Goal: Communication & Community: Answer question/provide support

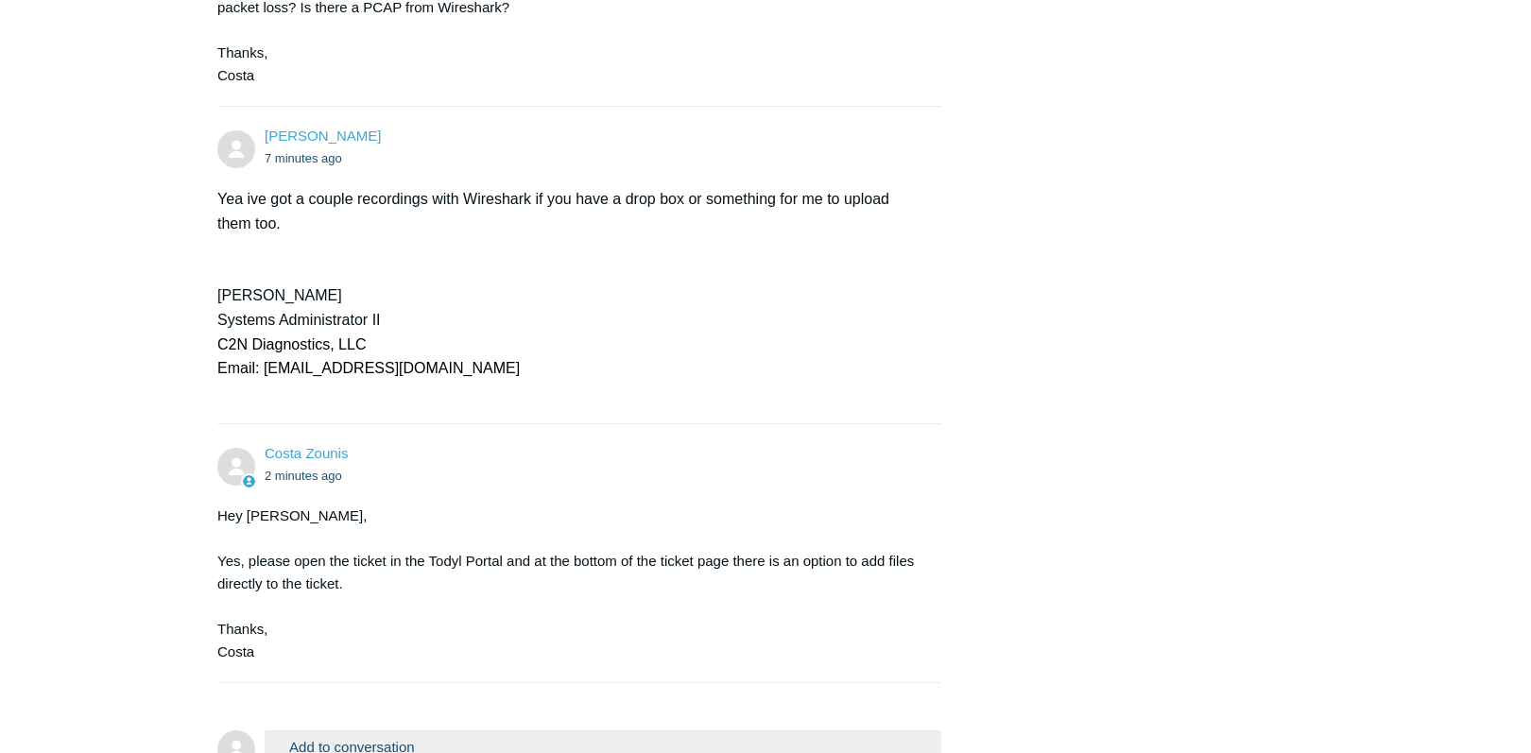
scroll to position [9216, 0]
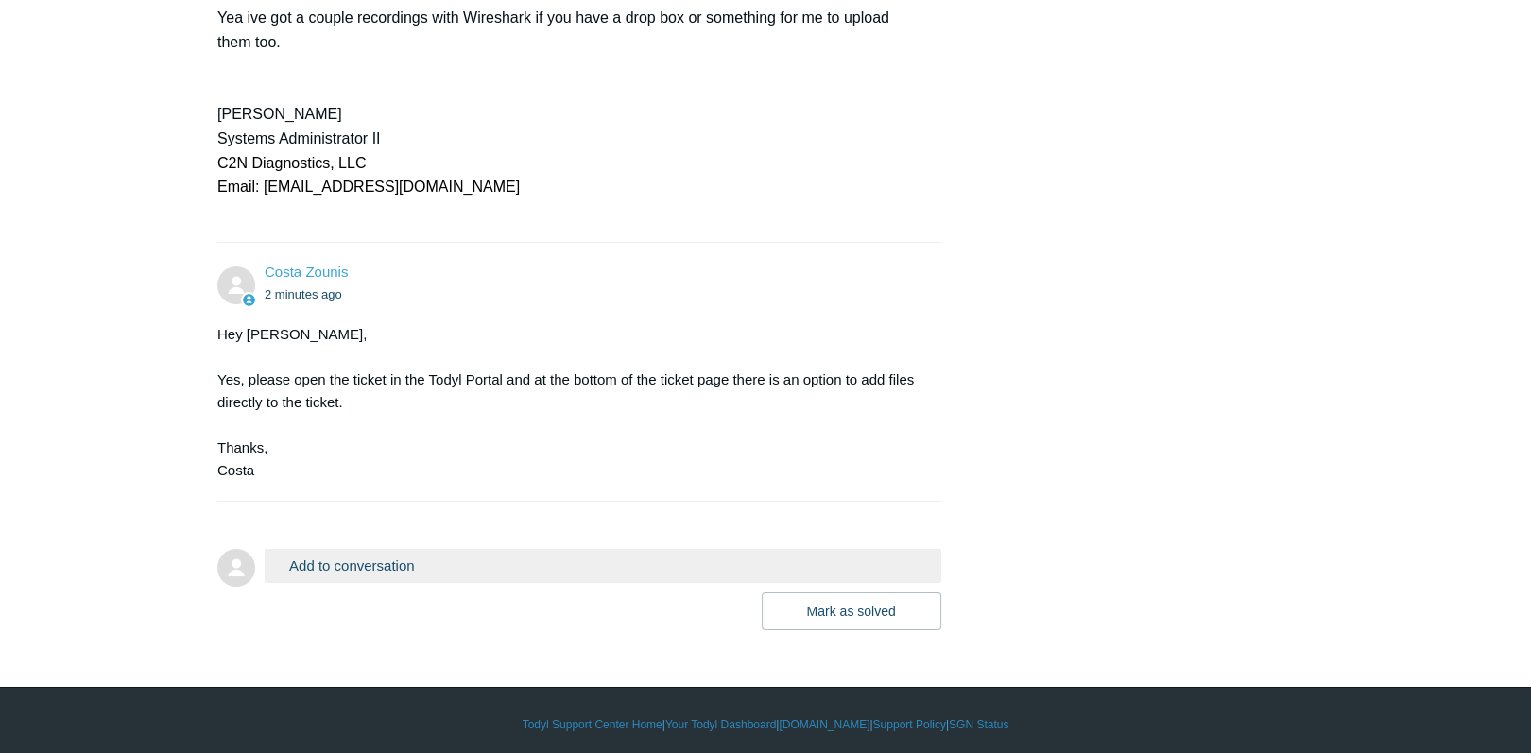
click at [394, 557] on button "Add to conversation" at bounding box center [603, 565] width 677 height 33
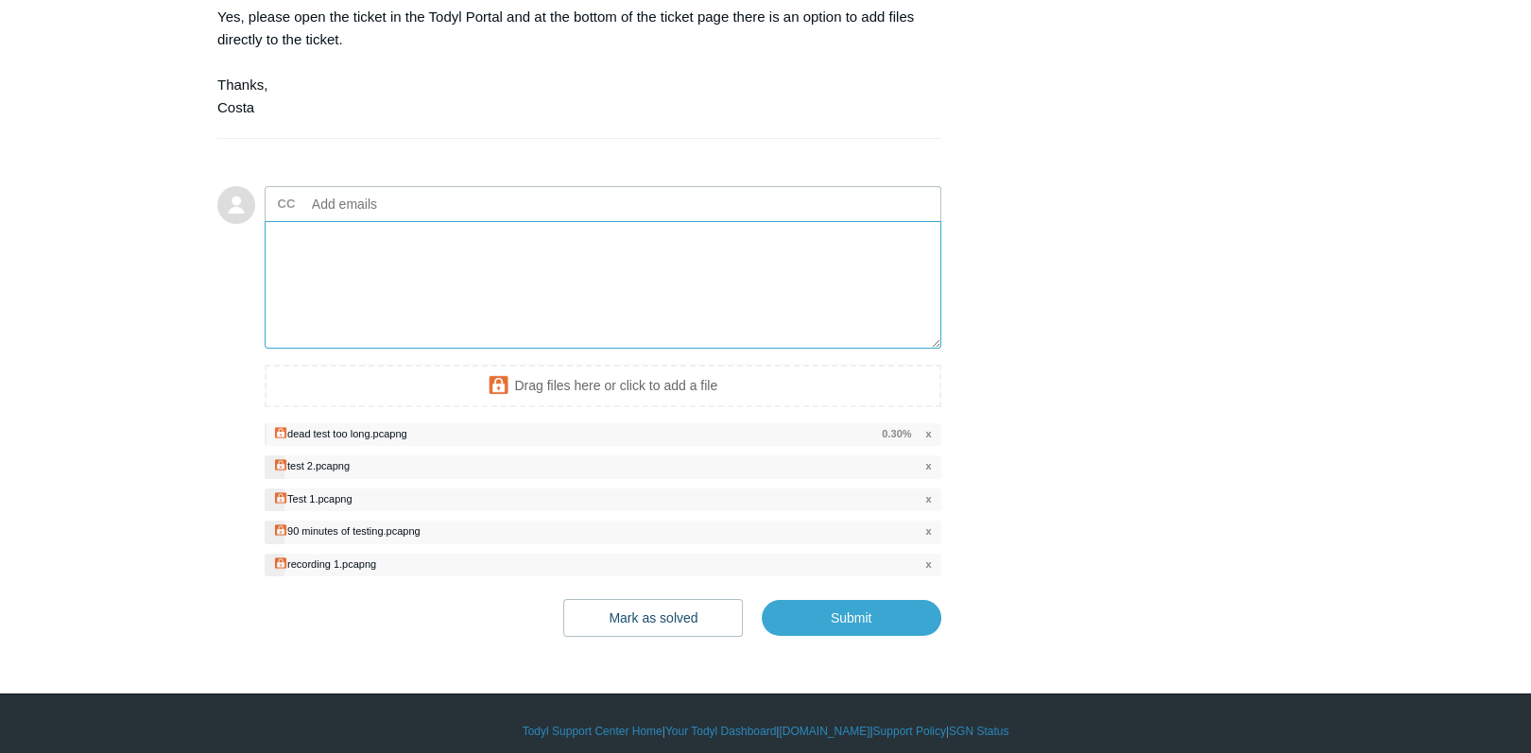
scroll to position [9588, 0]
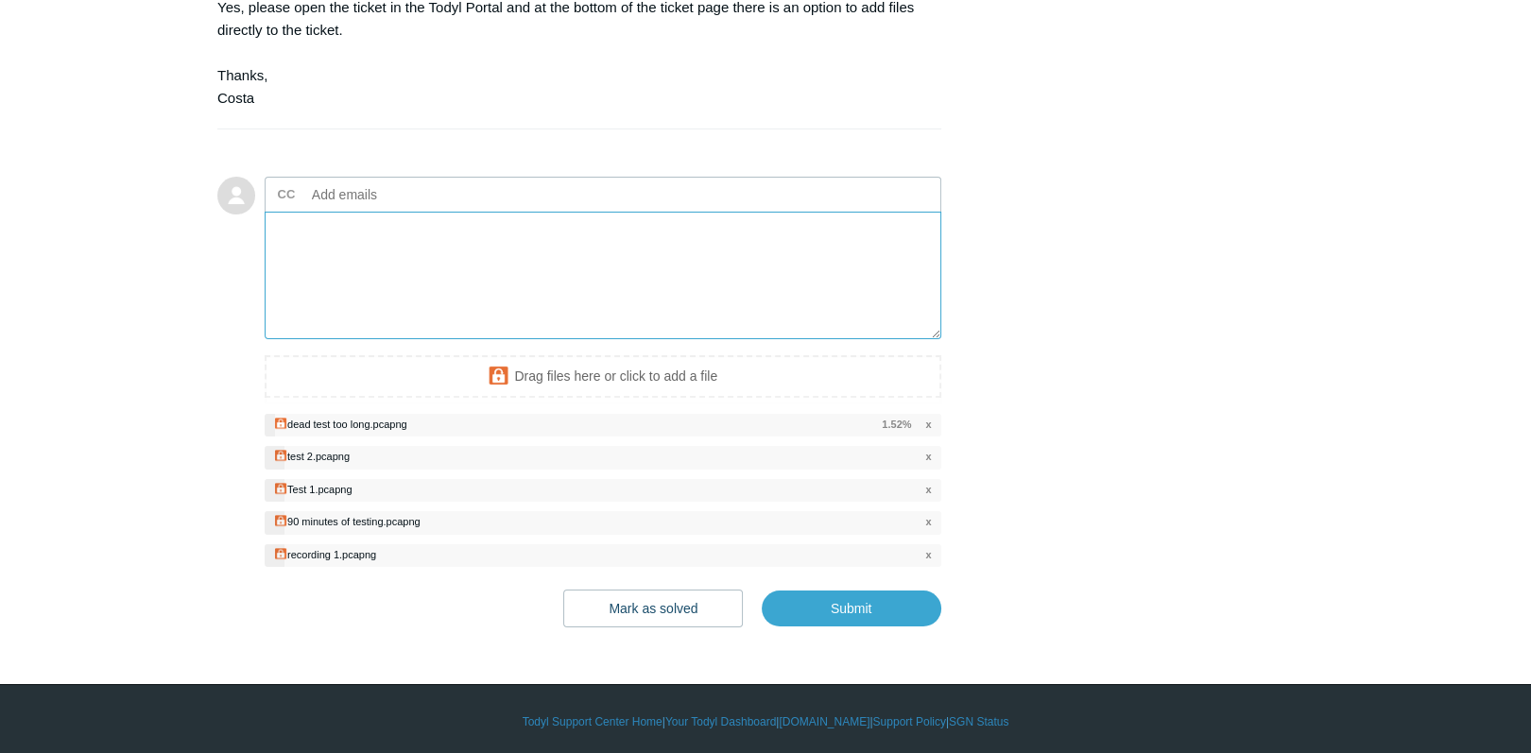
click at [490, 230] on textarea "Add your reply" at bounding box center [603, 276] width 677 height 128
click at [925, 417] on span "x" at bounding box center [928, 425] width 6 height 16
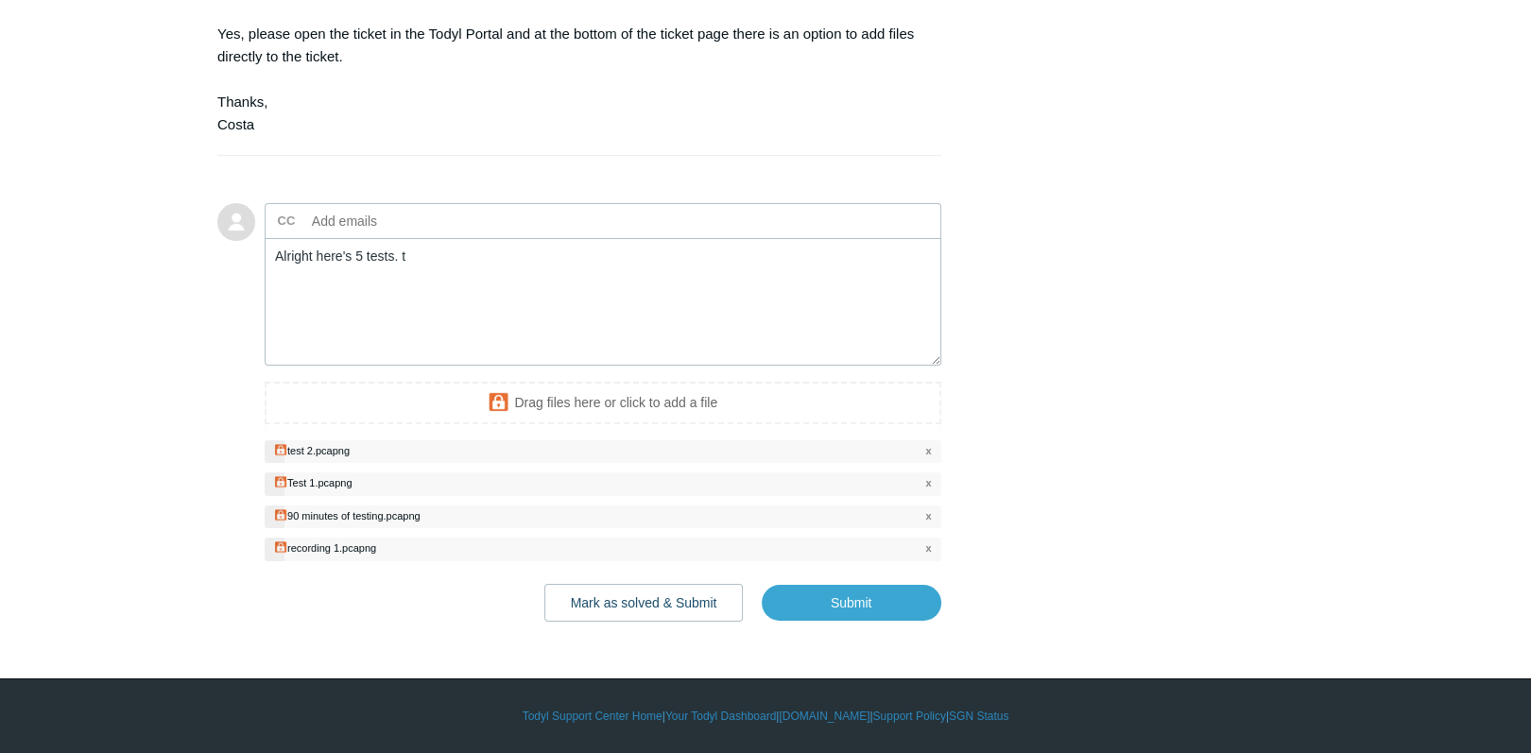
scroll to position [9555, 0]
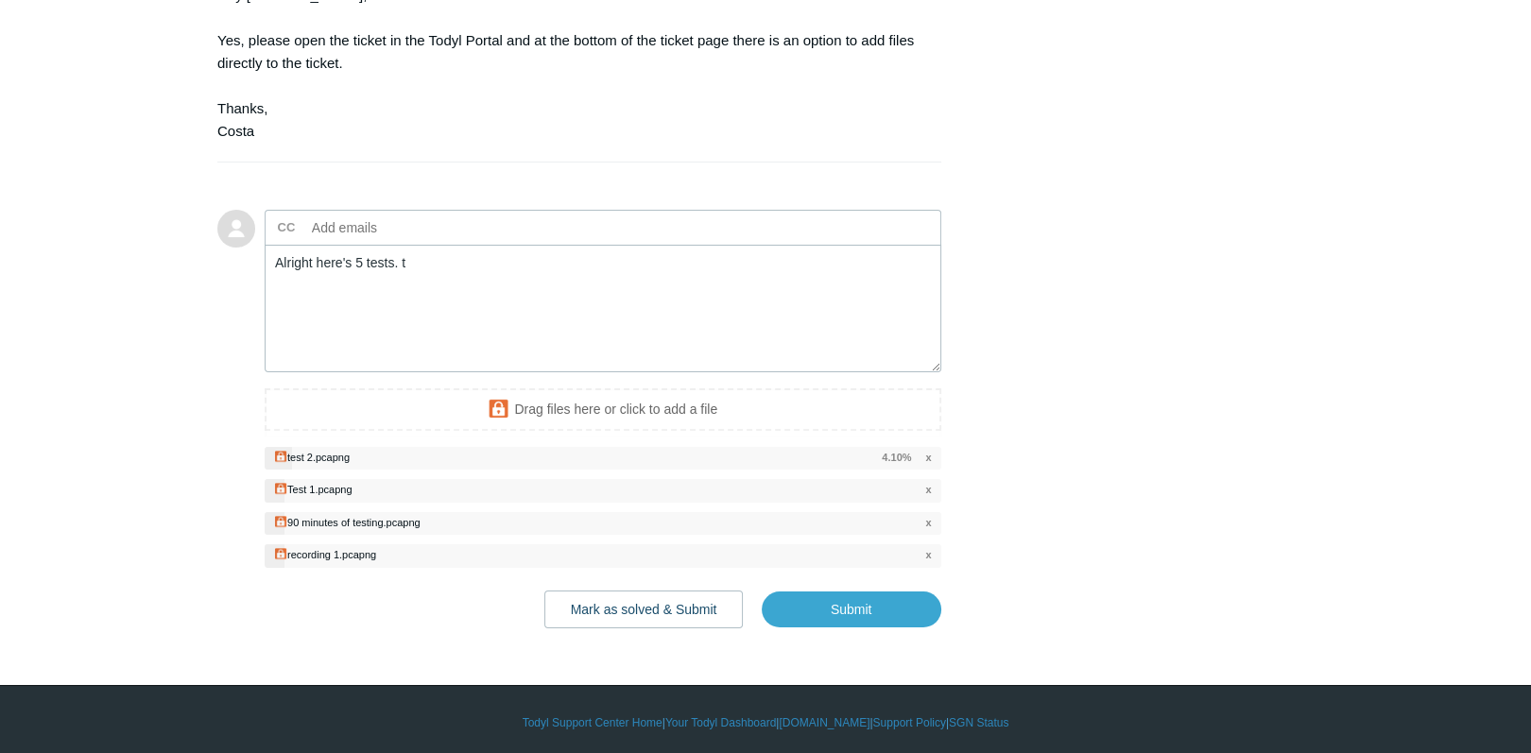
click at [931, 450] on li "test 2.pcapng x 4.10%" at bounding box center [603, 459] width 677 height 24
click at [926, 450] on span "x" at bounding box center [928, 458] width 6 height 16
click at [929, 450] on span "x" at bounding box center [928, 458] width 6 height 16
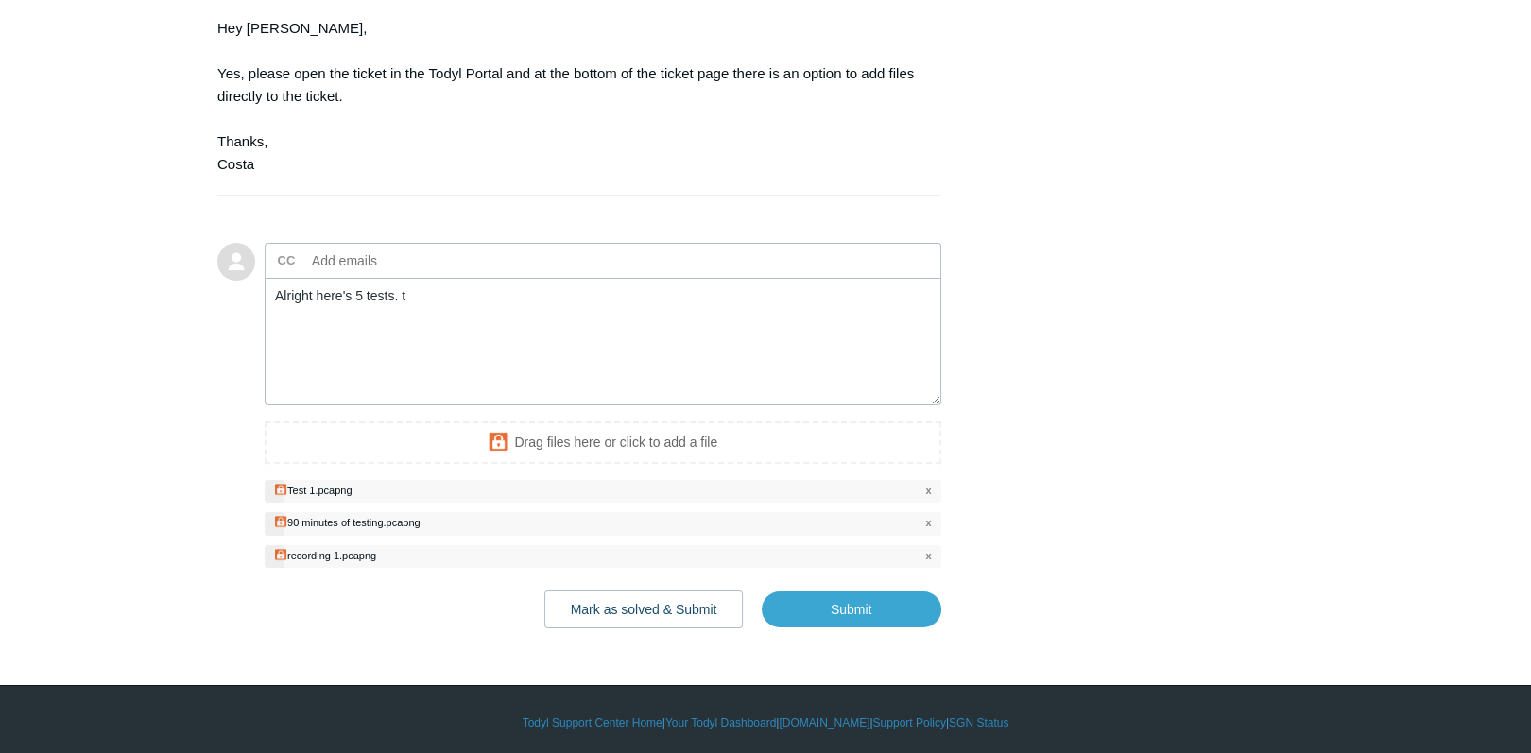
click at [929, 548] on span "x" at bounding box center [928, 556] width 6 height 16
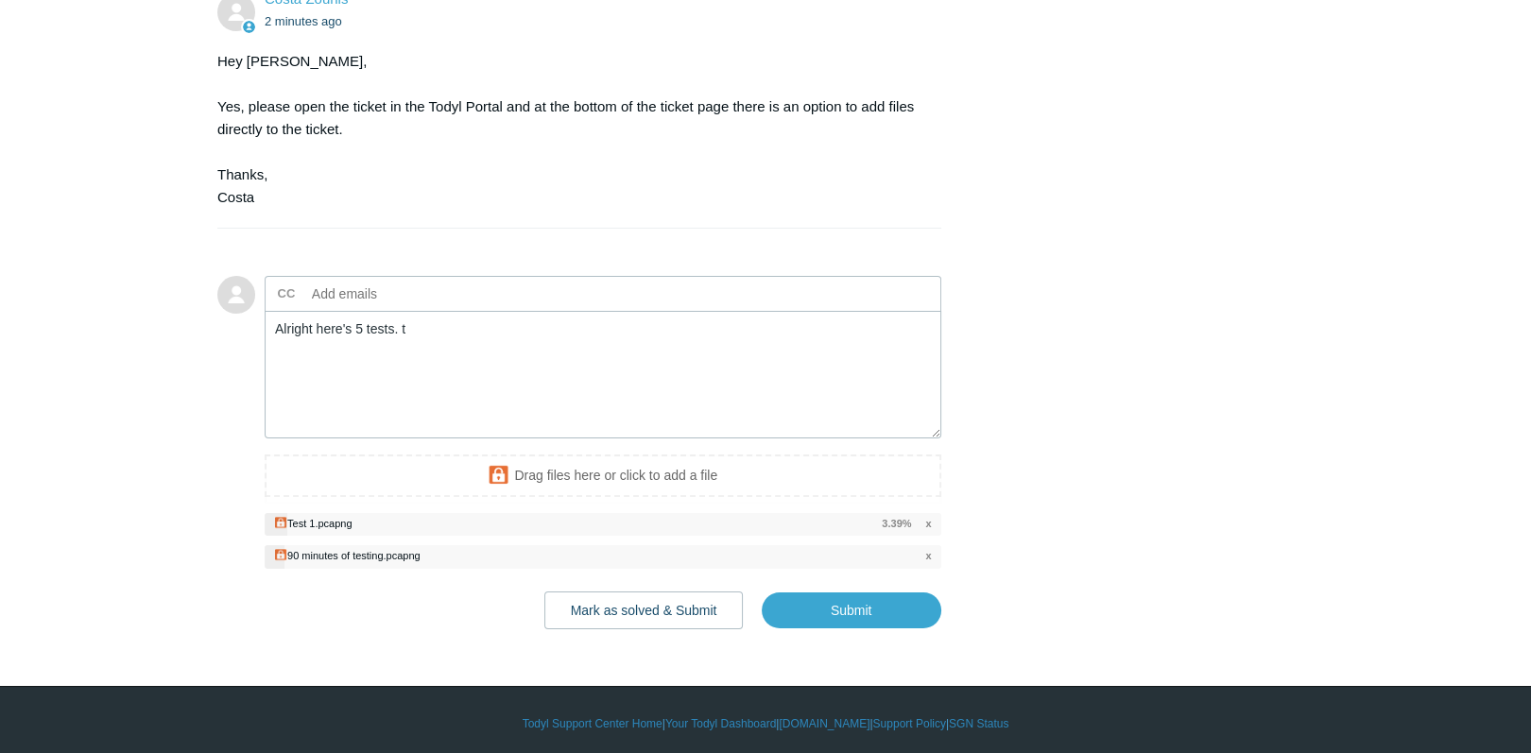
click at [930, 516] on span "x" at bounding box center [928, 524] width 6 height 16
click at [932, 547] on li "90 minutes of testing.pcapng x" at bounding box center [603, 557] width 677 height 24
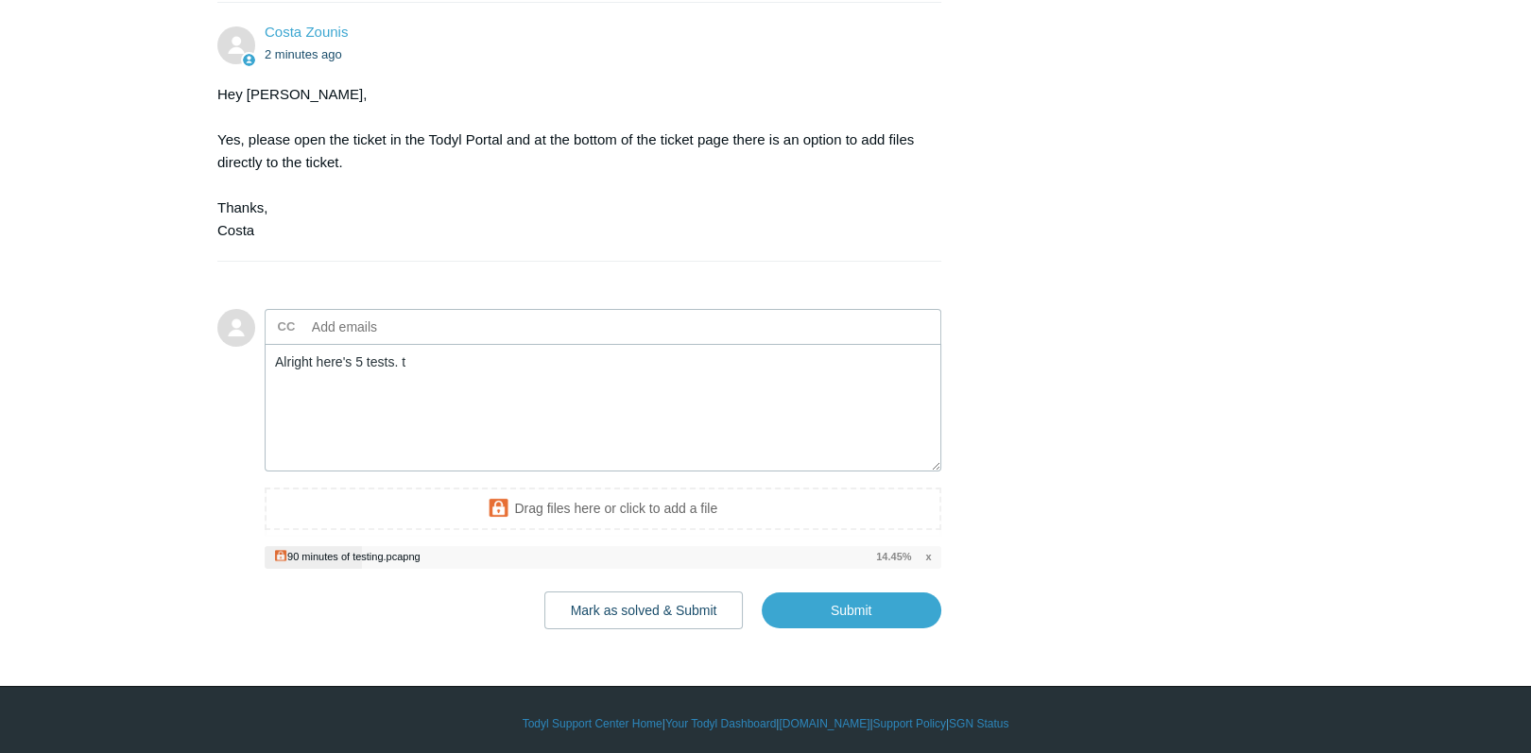
click at [927, 549] on span "x" at bounding box center [928, 557] width 6 height 16
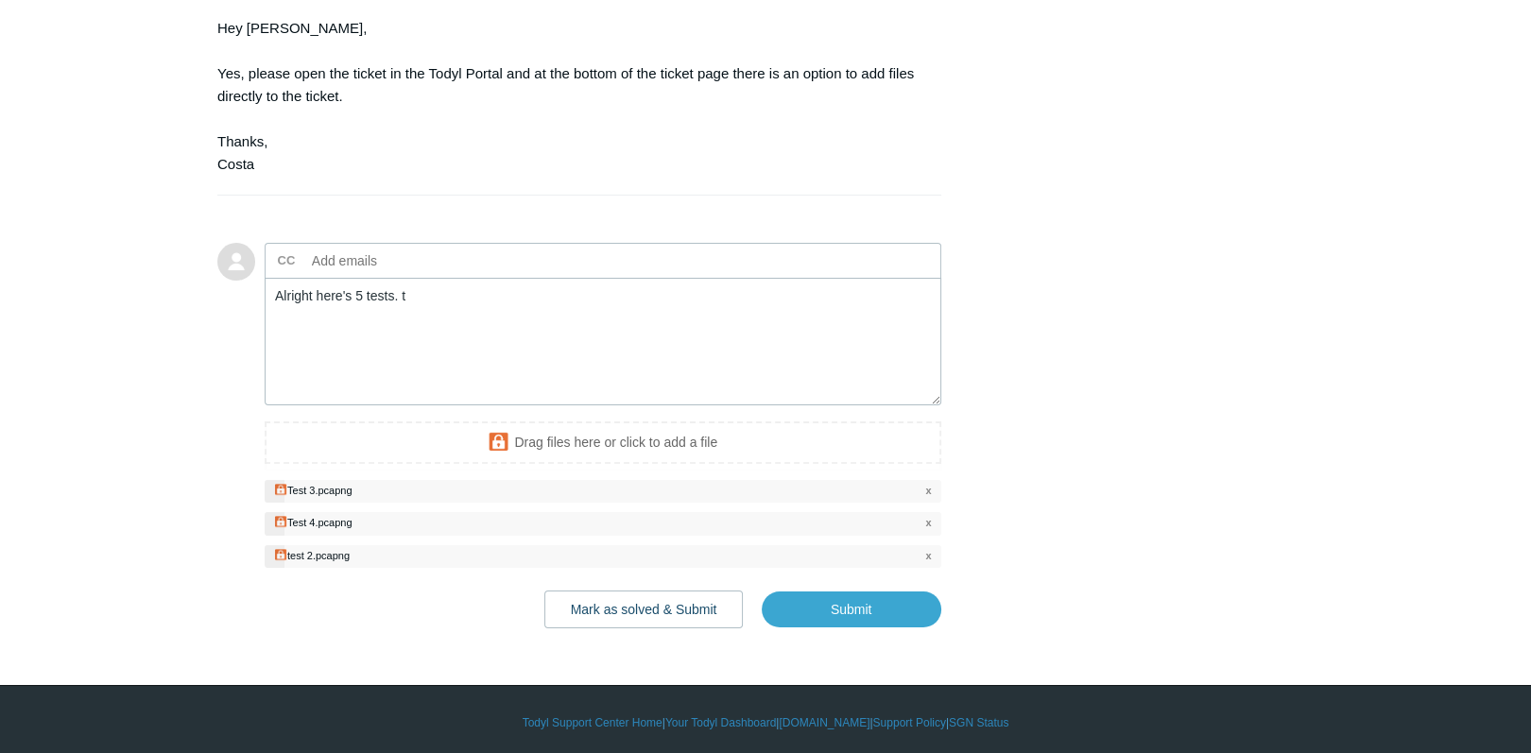
scroll to position [9555, 0]
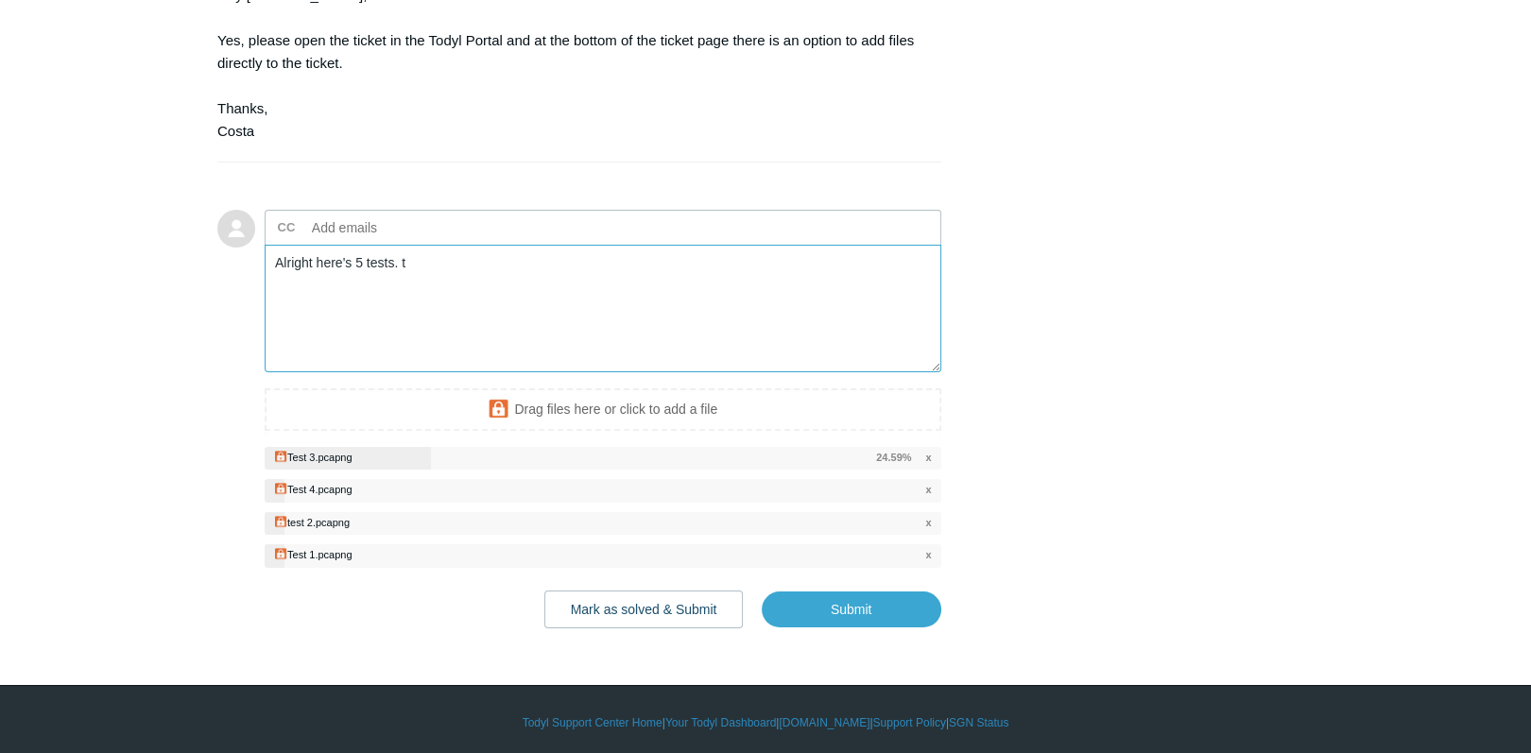
click at [362, 255] on textarea "Alright here's 5 tests. t" at bounding box center [603, 309] width 677 height 128
click at [415, 252] on textarea "Alright here's 4 tests. t" at bounding box center [603, 309] width 677 height 128
drag, startPoint x: 396, startPoint y: 257, endPoint x: 368, endPoint y: 251, distance: 28.9
click at [368, 251] on textarea "Alright here's 4 tests from yesterday and today." at bounding box center [603, 309] width 677 height 128
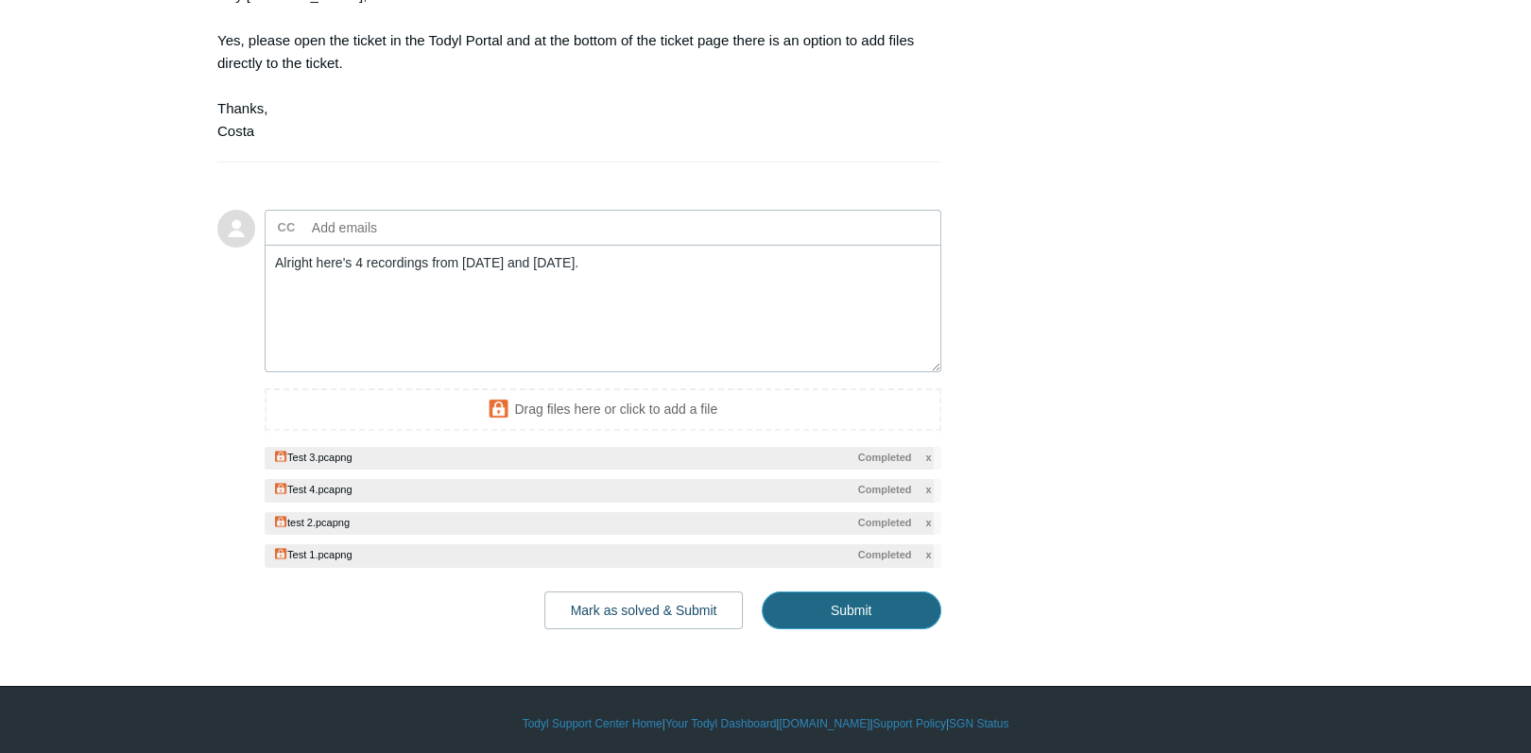
click at [835, 592] on input "Submit" at bounding box center [852, 611] width 180 height 38
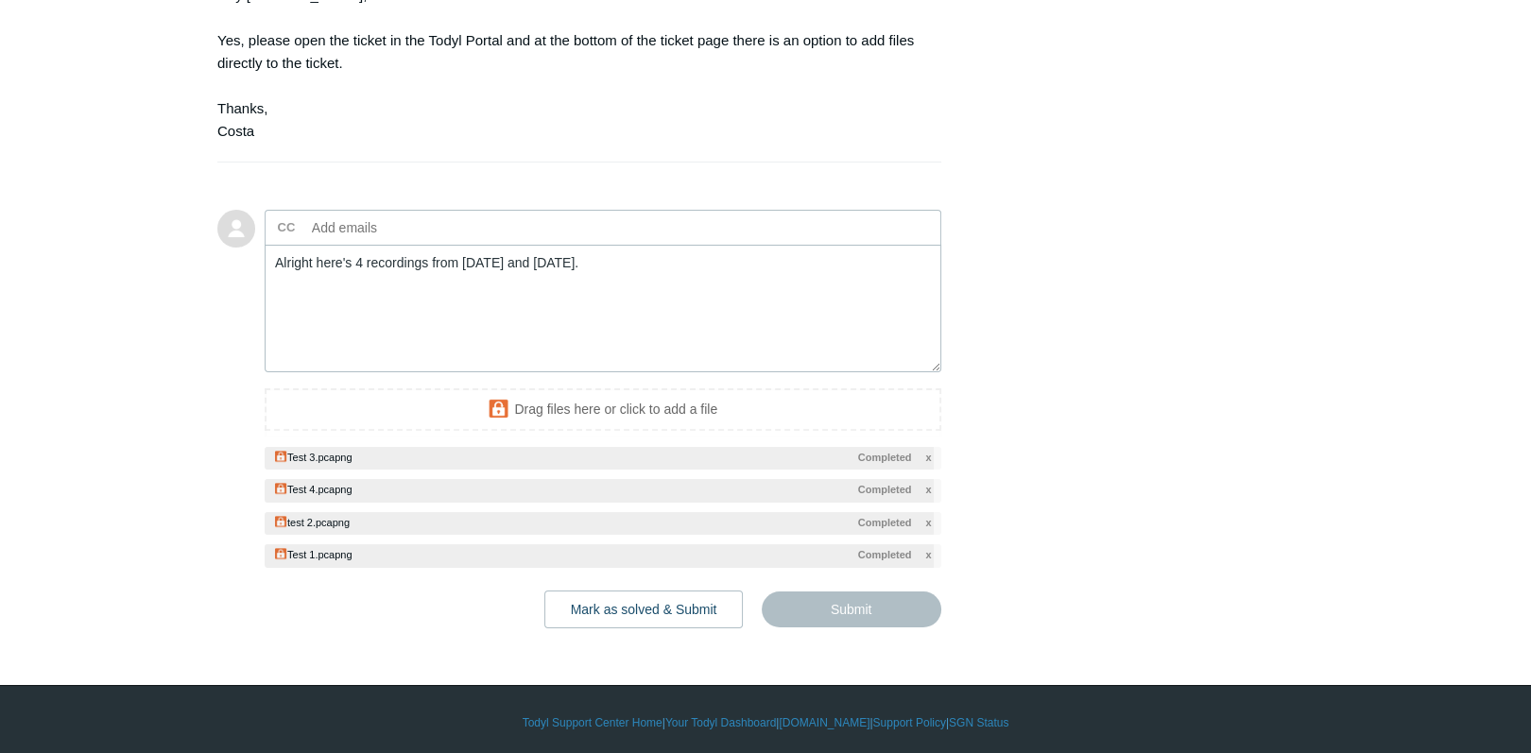
type textarea "Alright here's 4 recordings from yesterday and today. This ticket includes a se…"
